Goal: Find specific page/section: Find specific page/section

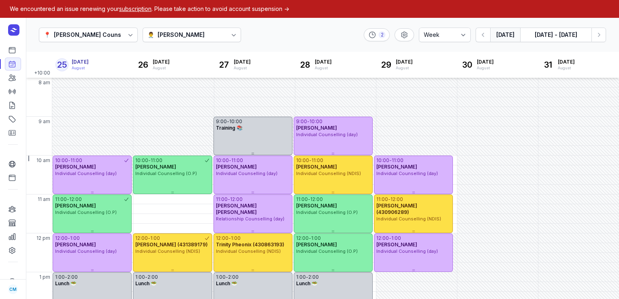
select select "week"
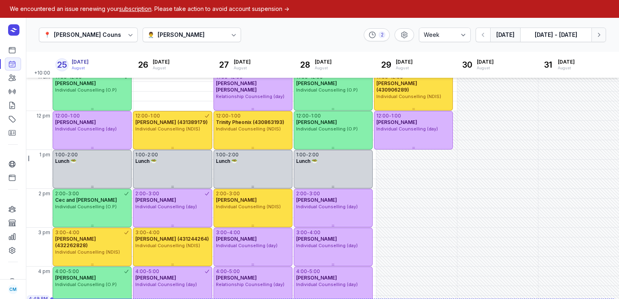
click at [596, 33] on icon "button" at bounding box center [599, 35] width 8 height 8
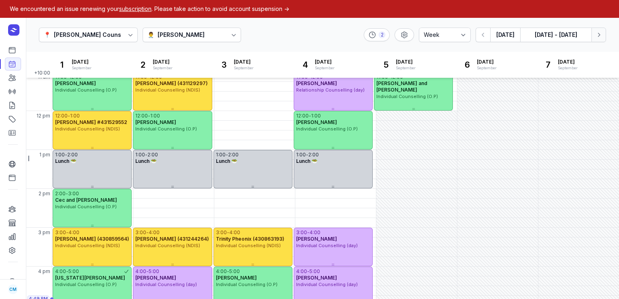
click at [596, 33] on icon "button" at bounding box center [599, 35] width 8 height 8
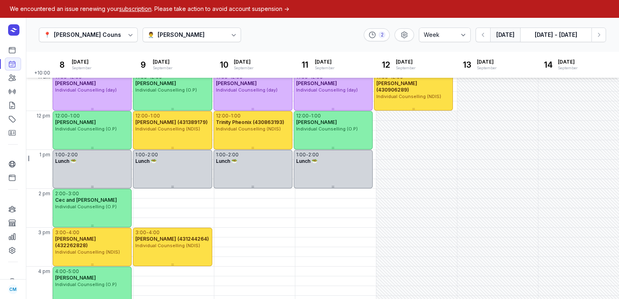
click at [508, 35] on button "[DATE]" at bounding box center [505, 35] width 30 height 15
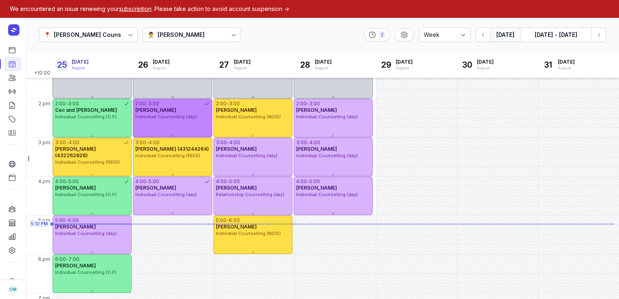
scroll to position [245, 0]
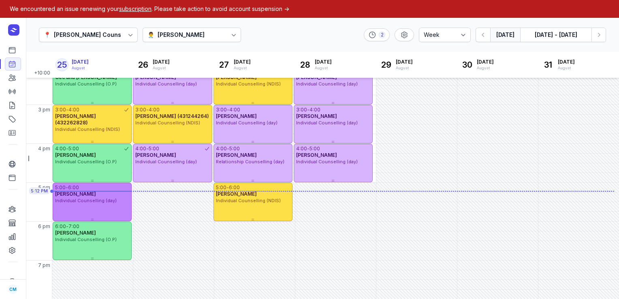
click at [99, 194] on div "[PERSON_NAME]" at bounding box center [92, 194] width 74 height 6
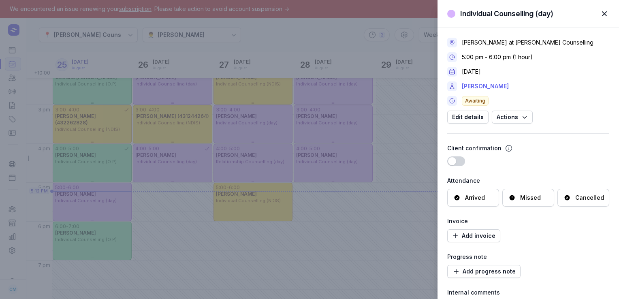
click at [478, 83] on link "[PERSON_NAME]" at bounding box center [485, 86] width 47 height 10
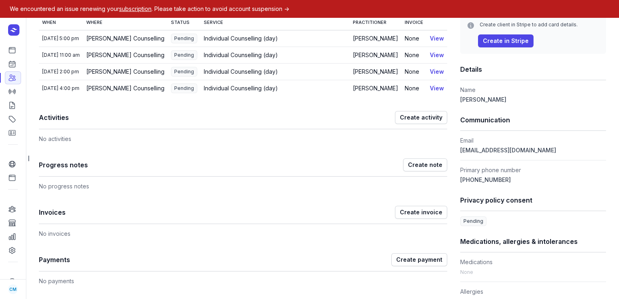
scroll to position [154, 0]
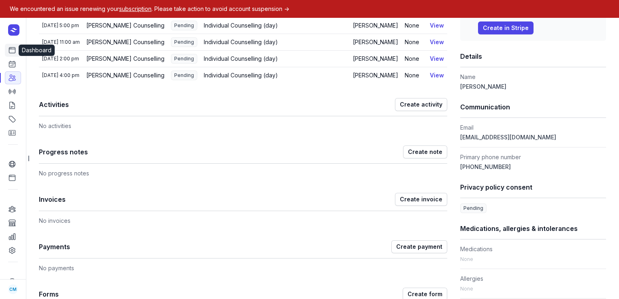
click at [15, 50] on icon at bounding box center [12, 50] width 8 height 8
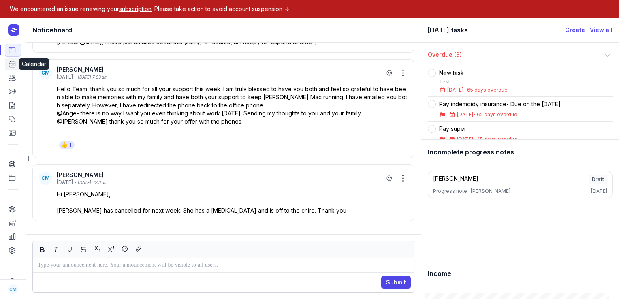
click at [14, 64] on icon at bounding box center [12, 64] width 8 height 8
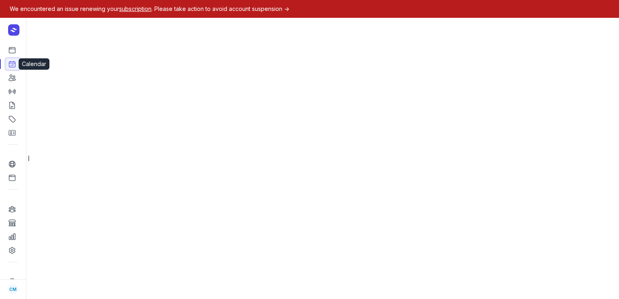
select select "week"
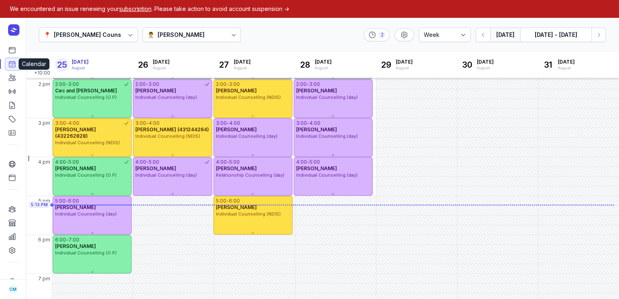
scroll to position [245, 0]
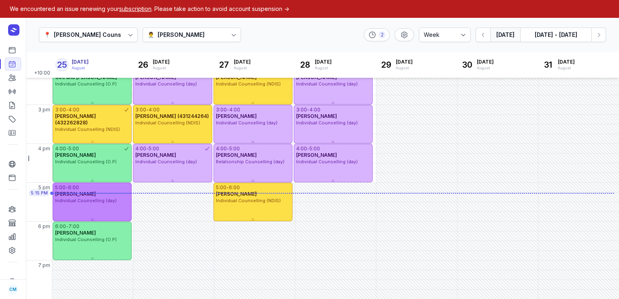
click at [94, 206] on div "5:00 - 6:00 [PERSON_NAME] Individual Counselling (day)" at bounding box center [92, 202] width 79 height 38
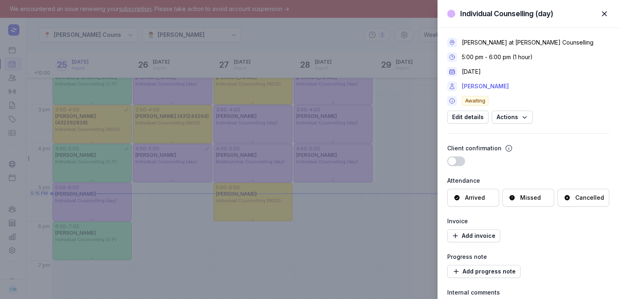
click at [487, 86] on link "[PERSON_NAME]" at bounding box center [485, 86] width 47 height 10
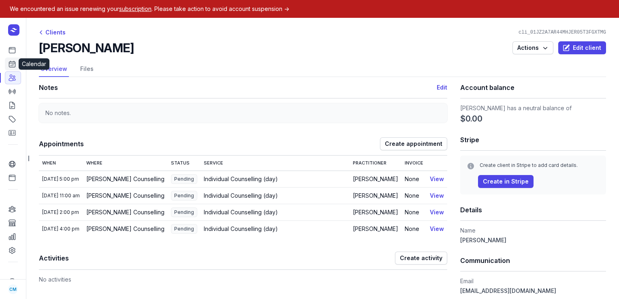
click at [15, 66] on icon at bounding box center [12, 64] width 6 height 6
select select "week"
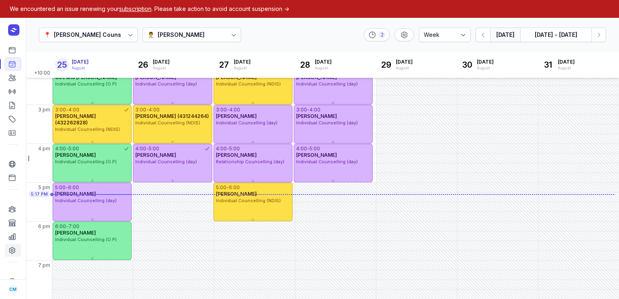
scroll to position [15, 0]
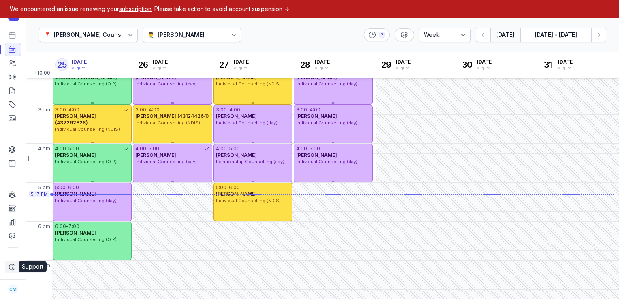
click at [10, 263] on icon at bounding box center [12, 267] width 8 height 8
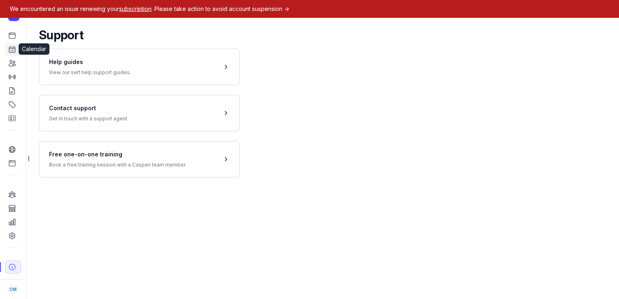
click at [11, 46] on icon at bounding box center [12, 49] width 8 height 8
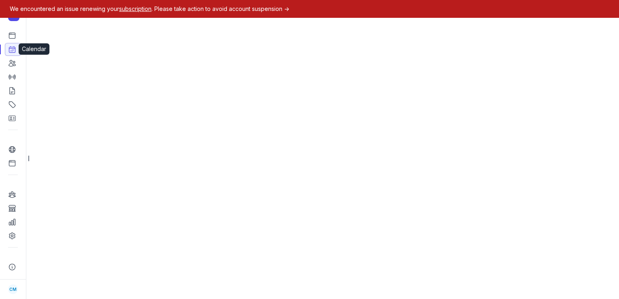
select select "week"
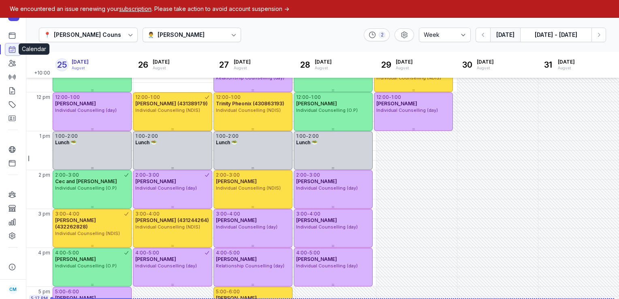
scroll to position [245, 0]
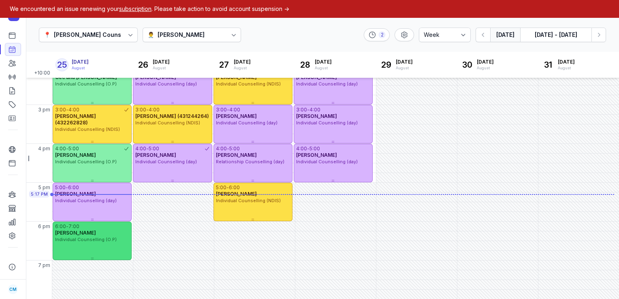
click at [76, 224] on div "7:00" at bounding box center [73, 226] width 11 height 6
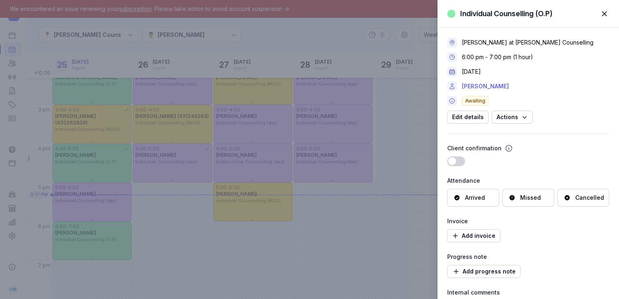
click at [465, 85] on link "[PERSON_NAME]" at bounding box center [485, 86] width 47 height 10
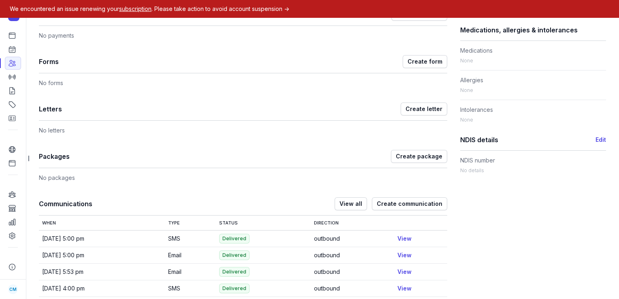
scroll to position [431, 0]
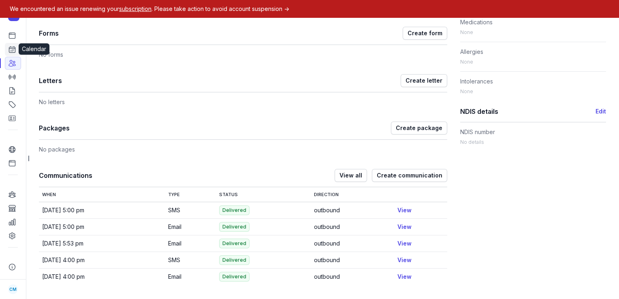
click at [11, 50] on icon at bounding box center [12, 49] width 8 height 8
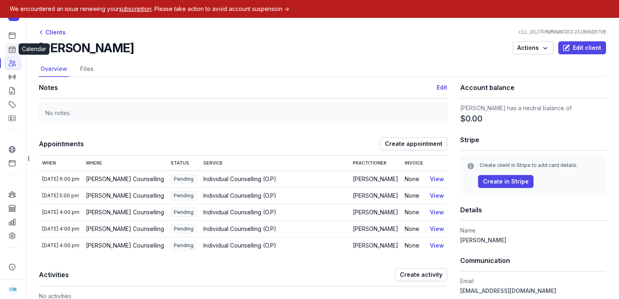
select select "week"
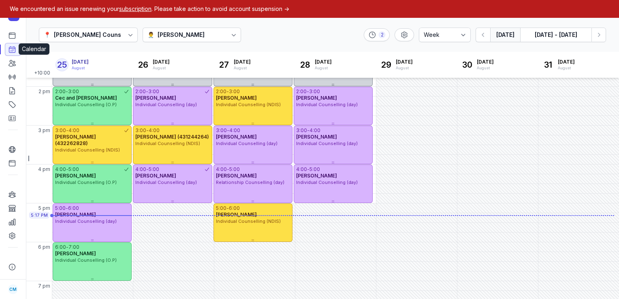
scroll to position [245, 0]
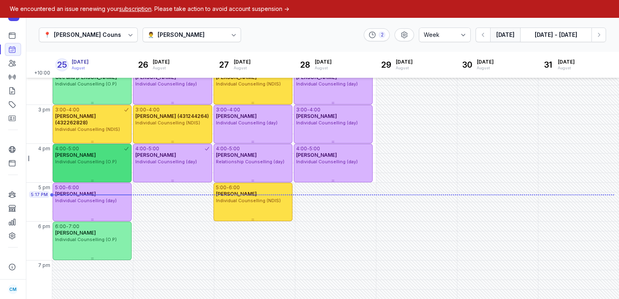
click at [96, 172] on div "4:00 - 5:00 [PERSON_NAME] Individual Counselling (O.P)" at bounding box center [92, 163] width 79 height 38
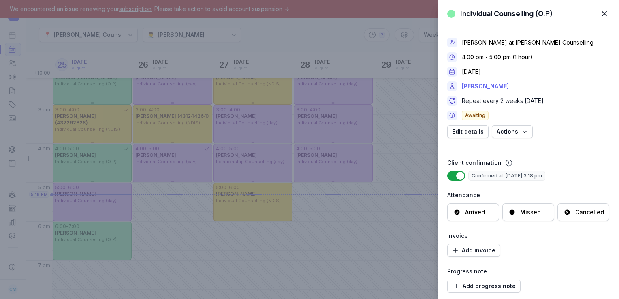
click at [478, 87] on link "[PERSON_NAME]" at bounding box center [485, 86] width 47 height 10
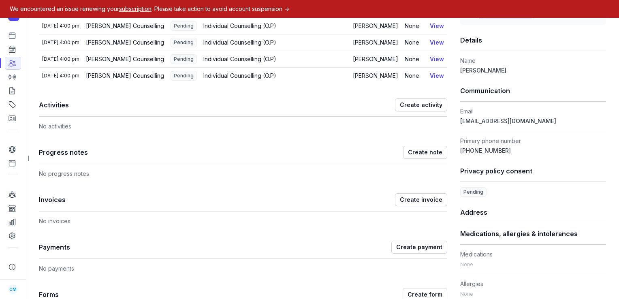
scroll to position [165, 0]
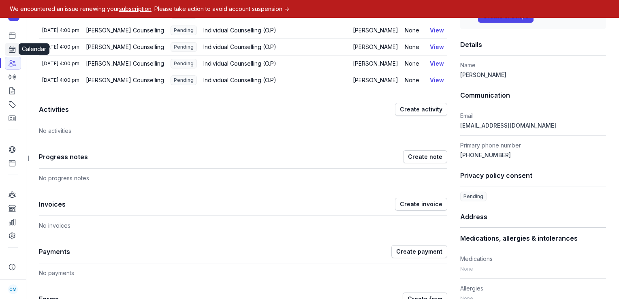
click at [8, 50] on link "Calendar" at bounding box center [13, 49] width 16 height 13
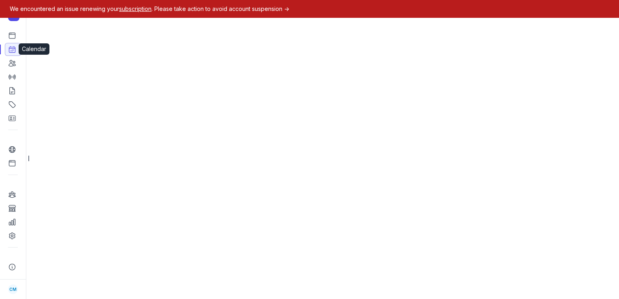
select select "week"
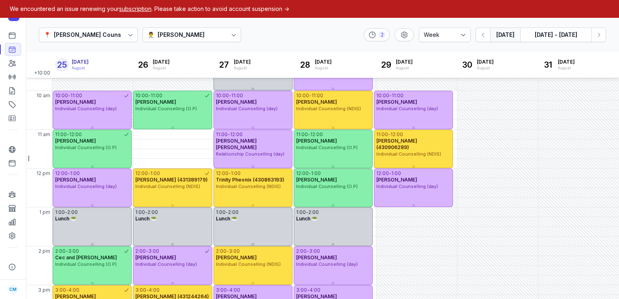
scroll to position [64, 0]
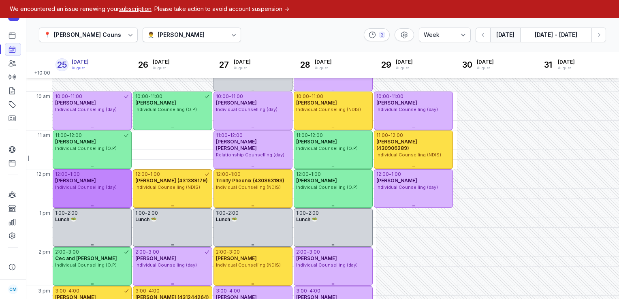
click at [67, 192] on div "12:00 - 1:00 [PERSON_NAME] Individual Counselling (day)" at bounding box center [92, 188] width 79 height 38
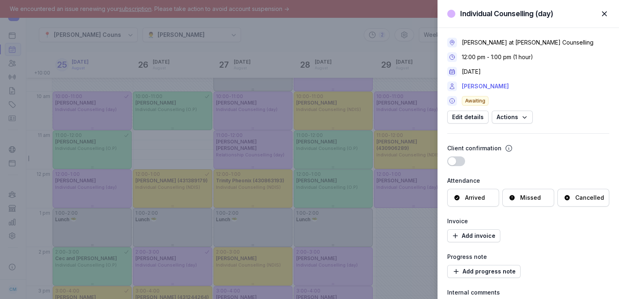
click at [482, 84] on link "[PERSON_NAME]" at bounding box center [485, 86] width 47 height 10
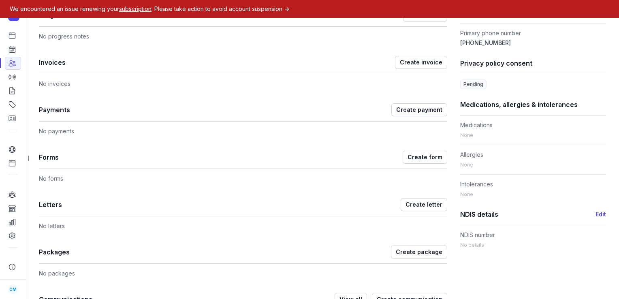
scroll to position [431, 0]
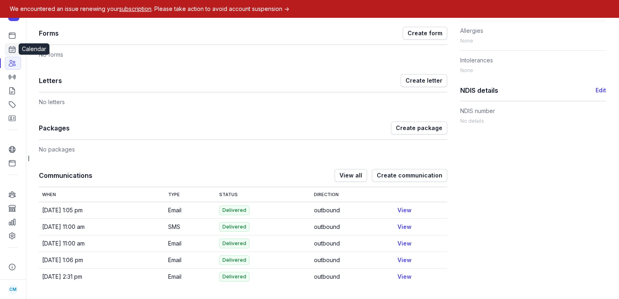
click at [10, 51] on icon at bounding box center [12, 49] width 8 height 8
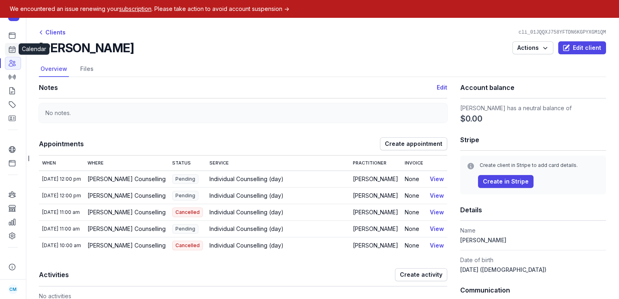
select select "week"
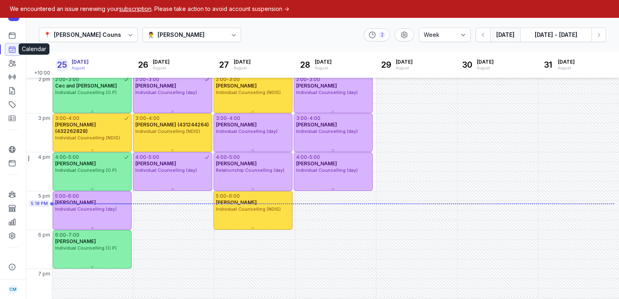
scroll to position [245, 0]
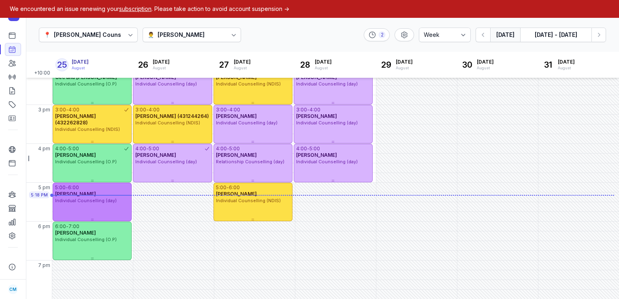
click at [94, 200] on span "Individual Counselling (day)" at bounding box center [86, 201] width 62 height 6
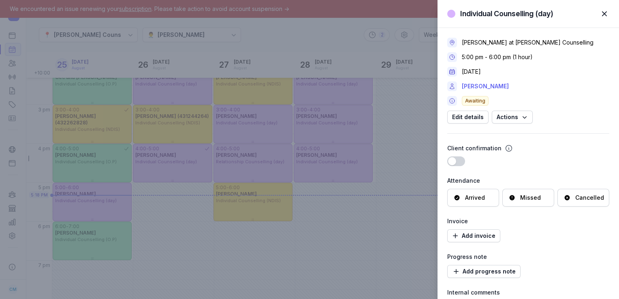
click at [465, 84] on link "[PERSON_NAME]" at bounding box center [485, 86] width 47 height 10
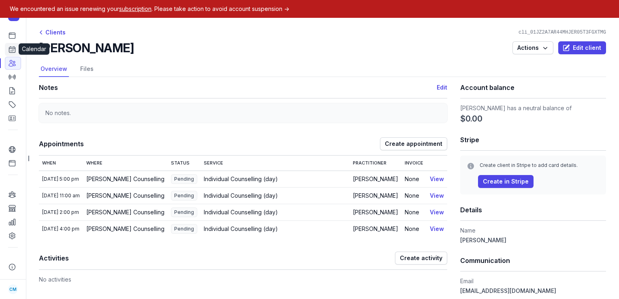
click at [11, 49] on icon at bounding box center [12, 49] width 8 height 8
select select "week"
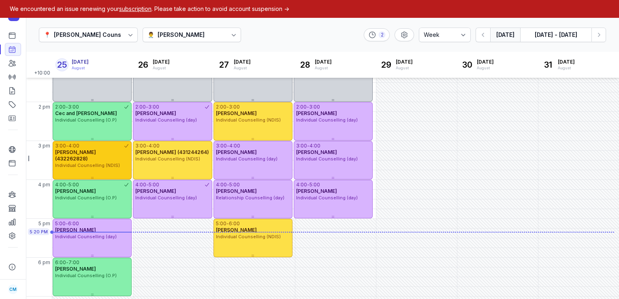
scroll to position [209, 0]
click at [77, 228] on span "[PERSON_NAME]" at bounding box center [75, 230] width 41 height 6
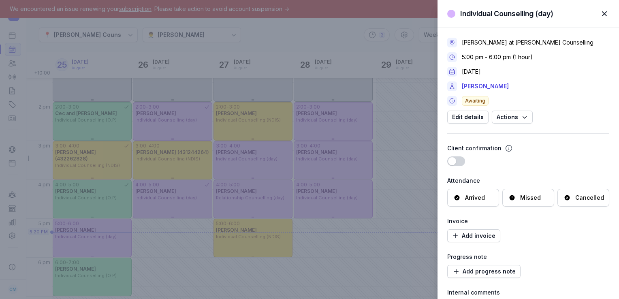
click at [522, 199] on div "Missed" at bounding box center [530, 198] width 21 height 8
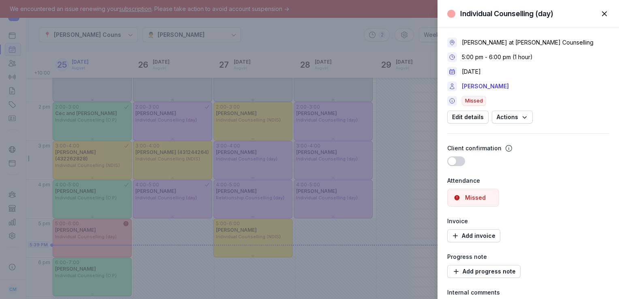
click at [301, 58] on div "Individual Counselling (day) Close panel [PERSON_NAME] at [PERSON_NAME] Counsel…" at bounding box center [309, 149] width 619 height 299
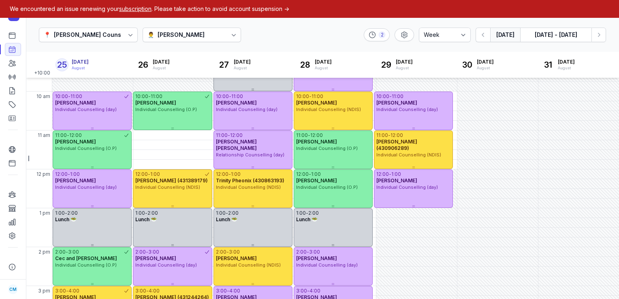
scroll to position [64, 0]
click at [593, 41] on button "Next week" at bounding box center [598, 35] width 15 height 15
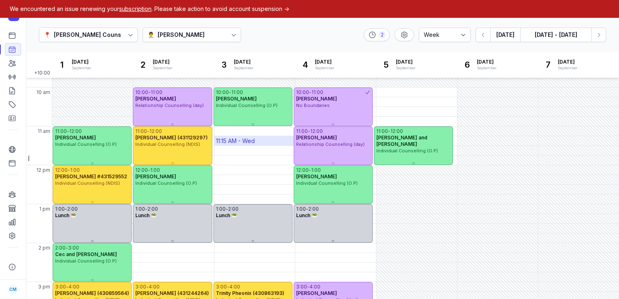
scroll to position [157, 0]
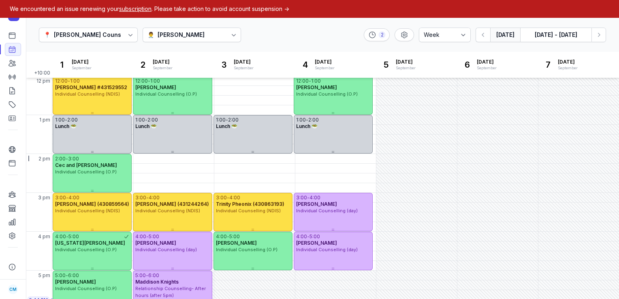
click at [504, 32] on button "[DATE]" at bounding box center [505, 35] width 30 height 15
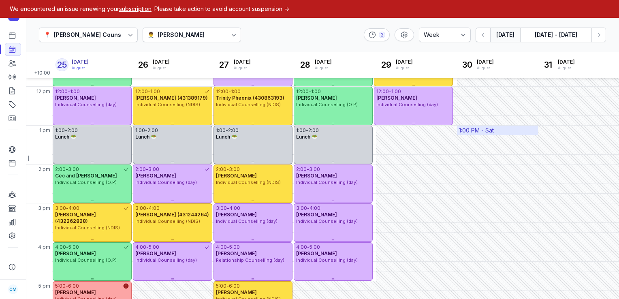
scroll to position [146, 0]
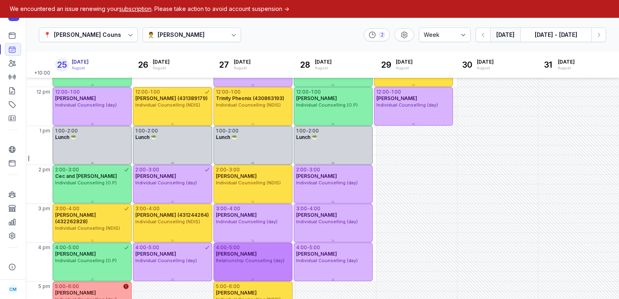
click at [254, 252] on div "[PERSON_NAME]" at bounding box center [253, 254] width 74 height 6
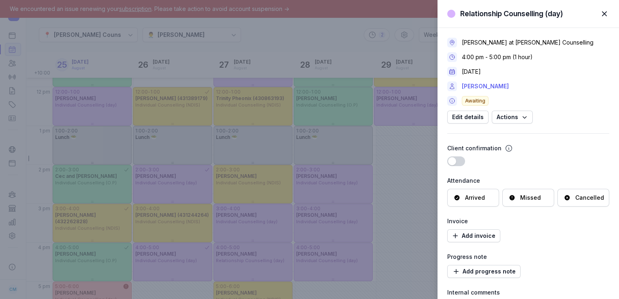
click at [488, 83] on link "[PERSON_NAME]" at bounding box center [485, 86] width 47 height 10
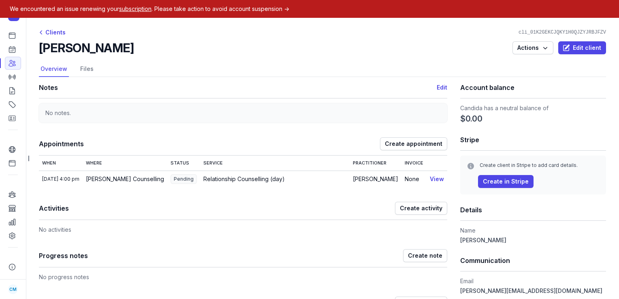
drag, startPoint x: 39, startPoint y: 49, endPoint x: 141, endPoint y: 47, distance: 101.7
click at [141, 47] on div "[PERSON_NAME] Actions Edit client" at bounding box center [322, 48] width 567 height 15
copy h2 "[PERSON_NAME]"
click at [14, 62] on icon at bounding box center [12, 63] width 6 height 6
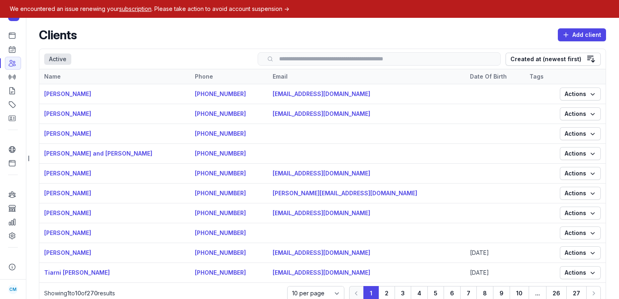
click at [306, 57] on input "search" at bounding box center [379, 59] width 226 height 6
paste input "**********"
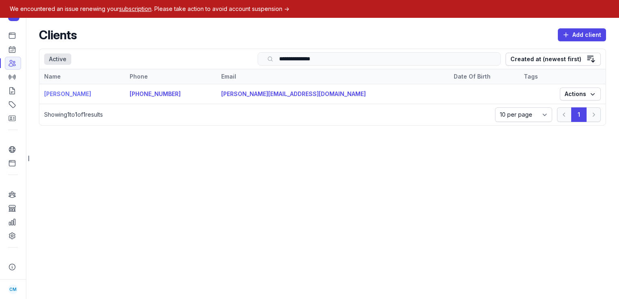
type input "**********"
click at [70, 94] on link "[PERSON_NAME]" at bounding box center [67, 93] width 47 height 7
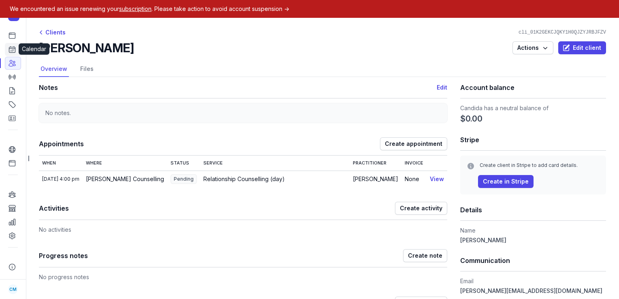
click at [13, 53] on link "Calendar" at bounding box center [13, 49] width 16 height 13
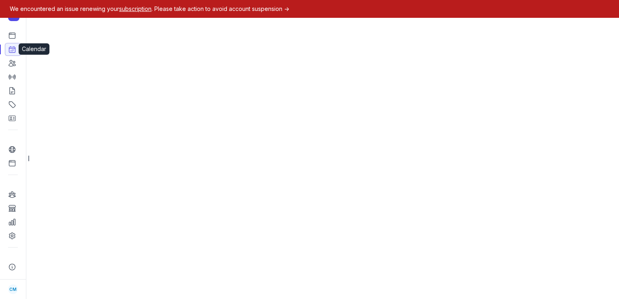
select select "week"
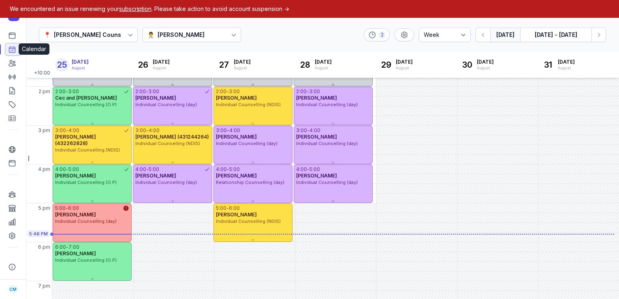
scroll to position [245, 0]
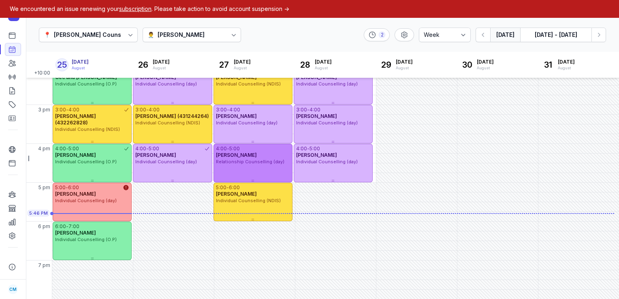
click at [253, 150] on div "4:00 - 5:00" at bounding box center [253, 148] width 74 height 6
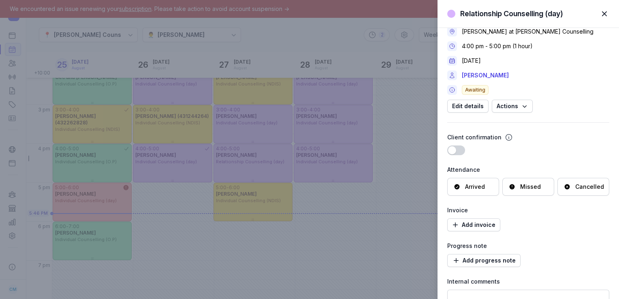
scroll to position [0, 0]
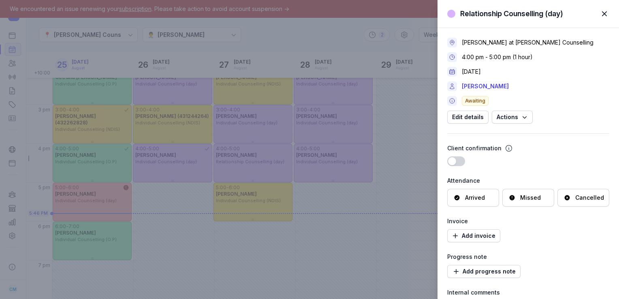
click at [11, 149] on div "Relationship Counselling (day) Close panel [PERSON_NAME] at [PERSON_NAME] Couns…" at bounding box center [309, 149] width 619 height 299
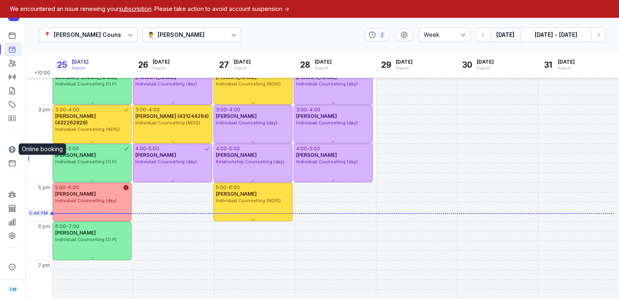
click at [11, 149] on icon at bounding box center [12, 149] width 8 height 8
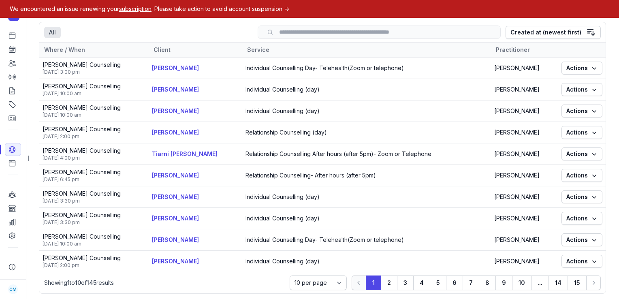
scroll to position [79, 0]
click at [397, 282] on button "2" at bounding box center [405, 282] width 17 height 15
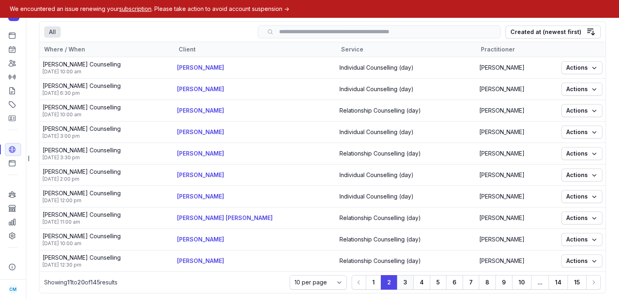
click at [413, 281] on button "3" at bounding box center [421, 282] width 17 height 15
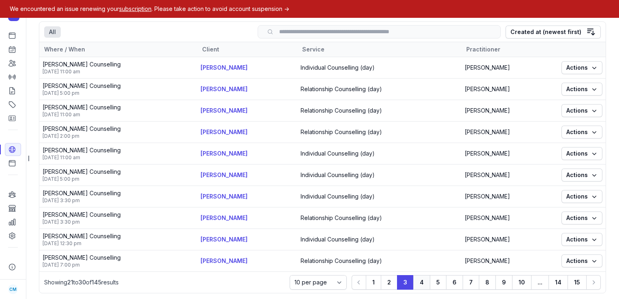
click at [430, 280] on button "4" at bounding box center [438, 282] width 17 height 15
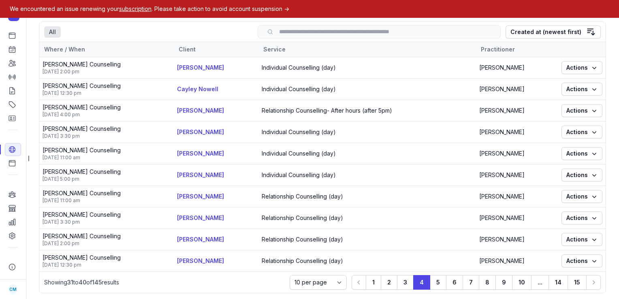
click at [314, 29] on input "search" at bounding box center [379, 32] width 226 height 6
paste input "**********"
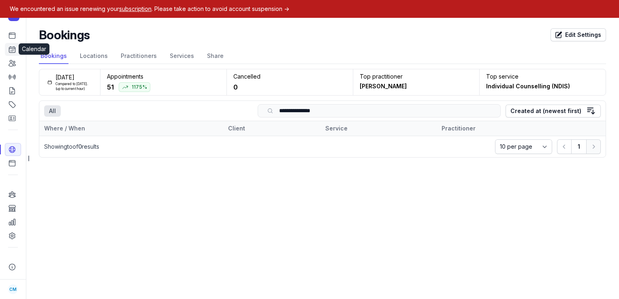
type input "**********"
click at [14, 47] on icon at bounding box center [12, 49] width 8 height 8
select select "week"
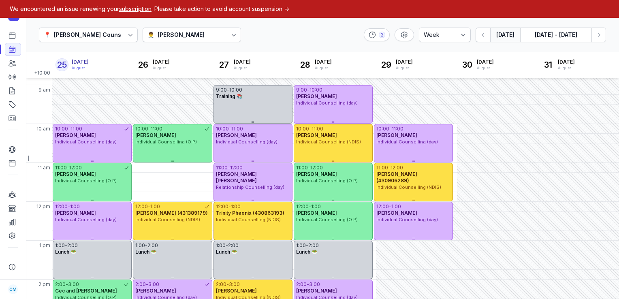
scroll to position [31, 0]
